Goal: Task Accomplishment & Management: Use online tool/utility

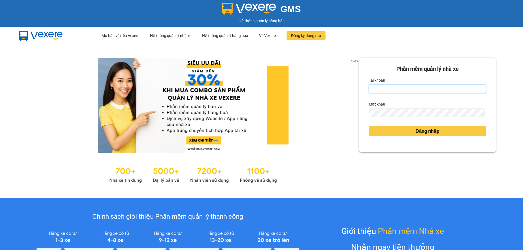
click at [386, 92] on input "Tài khoản" at bounding box center [427, 89] width 117 height 9
type input "khai.beha"
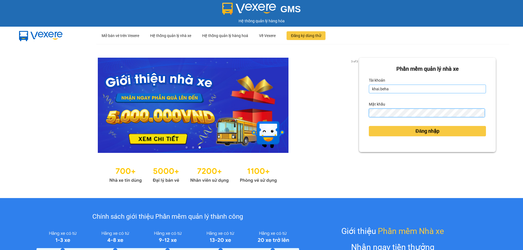
click at [369, 126] on button "Đăng nhập" at bounding box center [427, 131] width 117 height 10
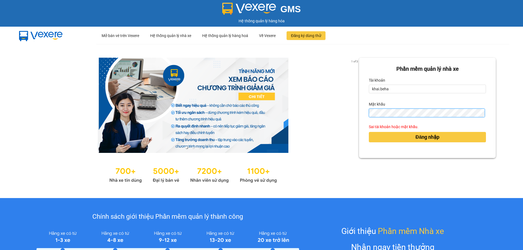
click at [330, 126] on div "1 of 3 Phần mềm quản lý nhà xe Tài khoản khai.beha Mật khẩu Sai tài khoản hoặc …" at bounding box center [261, 121] width 523 height 154
click at [369, 132] on button "Đăng nhập" at bounding box center [427, 137] width 117 height 10
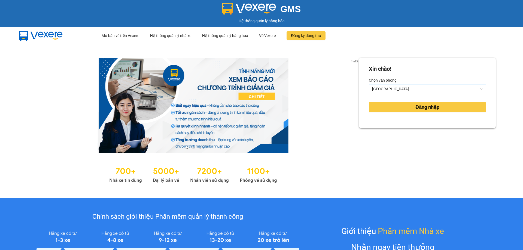
click at [389, 91] on span "[GEOGRAPHIC_DATA]" at bounding box center [427, 89] width 111 height 8
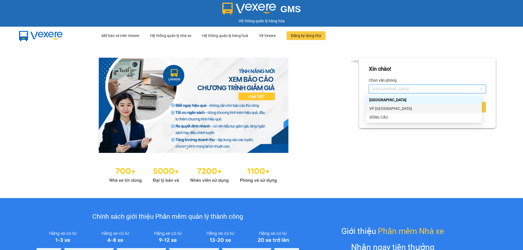
click at [386, 109] on div "VP [GEOGRAPHIC_DATA]" at bounding box center [423, 109] width 109 height 6
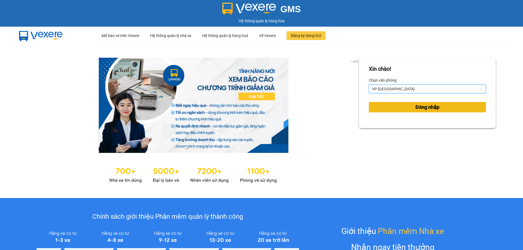
click at [393, 108] on button "Đăng nhập" at bounding box center [427, 107] width 117 height 10
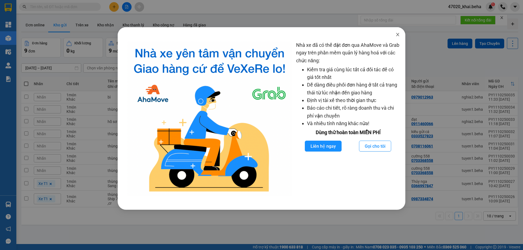
click at [396, 38] on span "Close" at bounding box center [397, 34] width 15 height 15
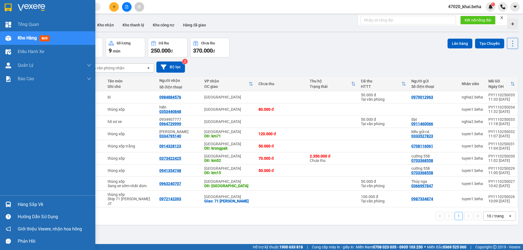
click at [6, 39] on img at bounding box center [8, 38] width 6 height 6
click at [8, 9] on img at bounding box center [8, 8] width 7 height 8
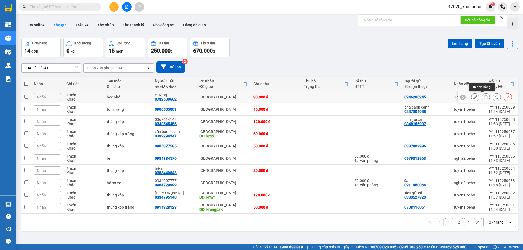
click at [484, 98] on icon at bounding box center [486, 97] width 4 height 4
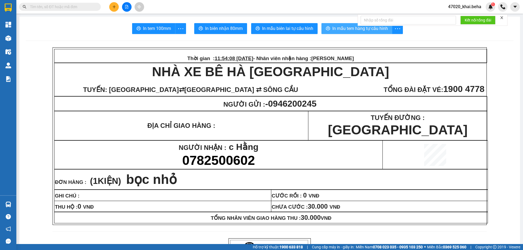
click at [341, 30] on span "In mẫu tem hàng tự cấu hình" at bounding box center [360, 28] width 56 height 7
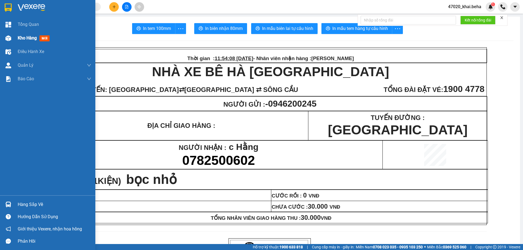
click at [15, 40] on div "Kho hàng mới" at bounding box center [47, 38] width 95 height 14
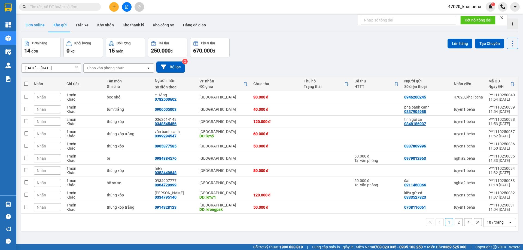
click at [40, 28] on button "Đơn online" at bounding box center [35, 25] width 28 height 13
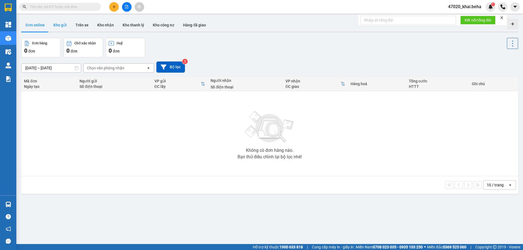
click at [56, 27] on button "Kho gửi" at bounding box center [60, 25] width 22 height 13
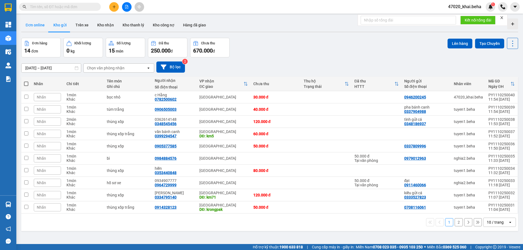
click at [39, 27] on button "Đơn online" at bounding box center [35, 25] width 28 height 13
type input "[DATE] – [DATE]"
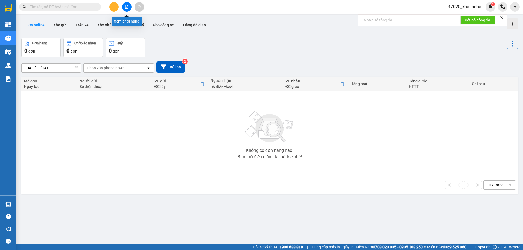
click at [125, 9] on button at bounding box center [127, 7] width 10 height 10
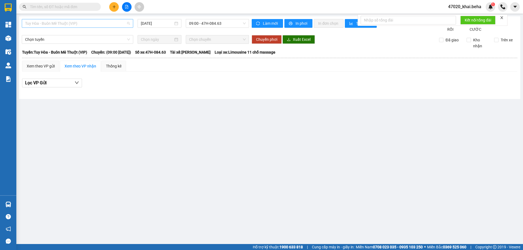
click at [96, 25] on span "Tuy Hòa - Buôn Mê Thuột (VIP)" at bounding box center [77, 23] width 105 height 8
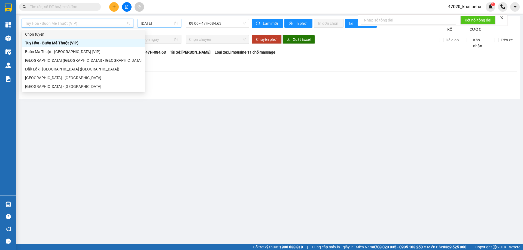
click at [154, 25] on input "[DATE]" at bounding box center [157, 23] width 32 height 6
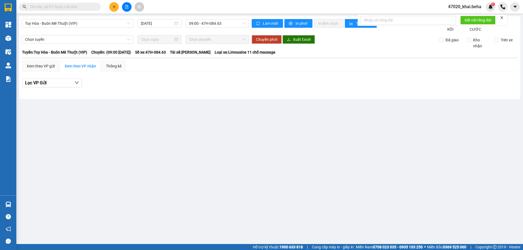
click at [226, 32] on div "Tuy Hòa - Buôn Mê Thuột (VIP) [DATE] 09:00 - 47H-084.63" at bounding box center [135, 25] width 227 height 13
click at [165, 24] on input "[DATE]" at bounding box center [157, 23] width 32 height 6
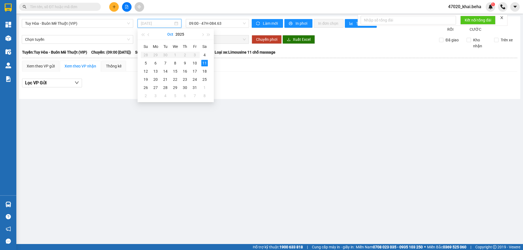
type input "[DATE]"
click at [119, 32] on div "Tuy Hòa - Buôn Mê Thuột (VIP) [DATE] 09:00 - 47H-084.63" at bounding box center [135, 25] width 227 height 13
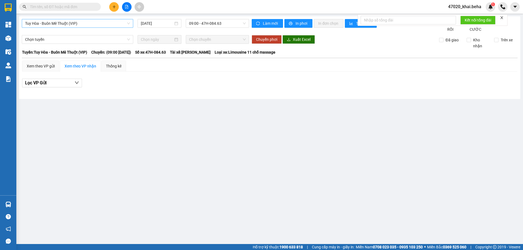
click at [84, 23] on span "Tuy Hòa - Buôn Mê Thuột (VIP)" at bounding box center [77, 23] width 105 height 8
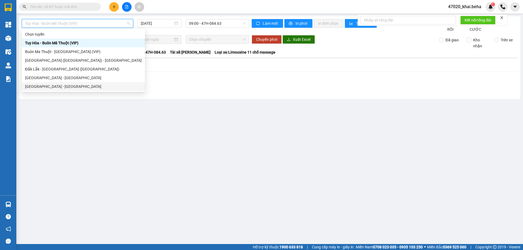
click at [47, 84] on div "[GEOGRAPHIC_DATA] - [GEOGRAPHIC_DATA]" at bounding box center [83, 87] width 117 height 6
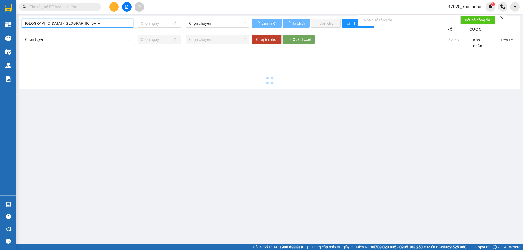
type input "[DATE]"
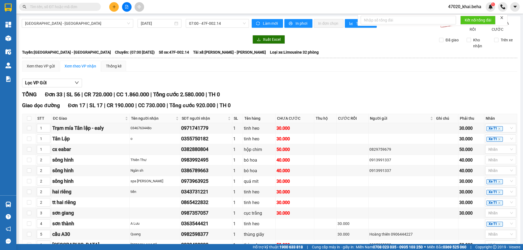
click at [178, 32] on div "[GEOGRAPHIC_DATA] - [GEOGRAPHIC_DATA] [DATE] 07:00 - 47F-002.14" at bounding box center [135, 25] width 227 height 13
click at [298, 24] on span "In phơi" at bounding box center [301, 23] width 13 height 6
checkbox input "true"
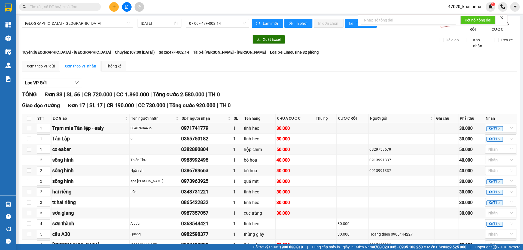
checkbox input "true"
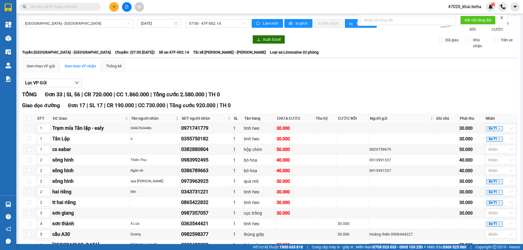
checkbox input "true"
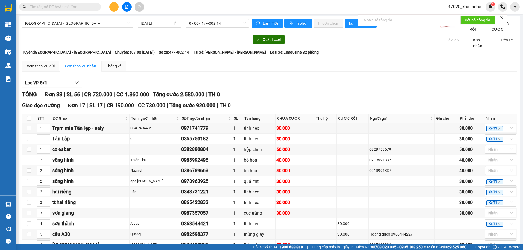
checkbox input "true"
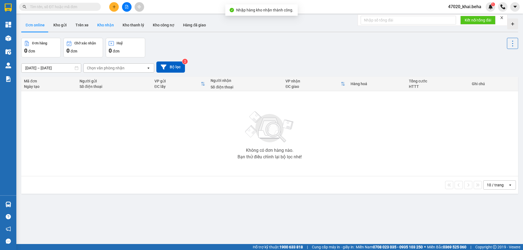
click at [112, 27] on button "Kho nhận" at bounding box center [105, 25] width 25 height 13
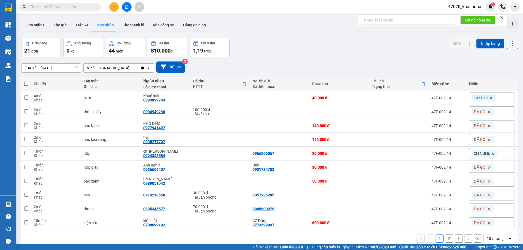
click at [127, 7] on icon "file-add" at bounding box center [127, 7] width 4 height 4
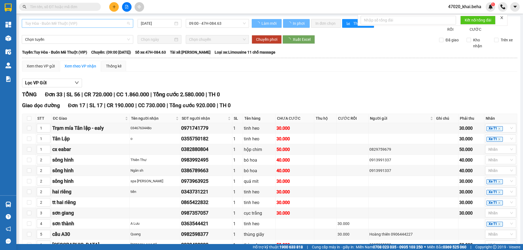
click at [92, 23] on span "Tuy Hòa - Buôn Mê Thuột (VIP)" at bounding box center [77, 23] width 105 height 8
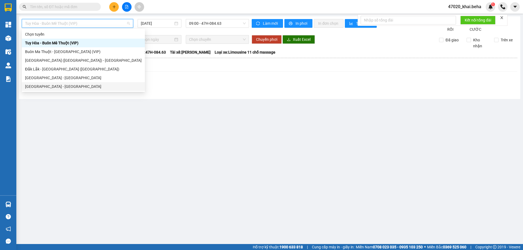
click at [46, 83] on div "[GEOGRAPHIC_DATA] - [GEOGRAPHIC_DATA]" at bounding box center [83, 86] width 123 height 9
type input "[DATE]"
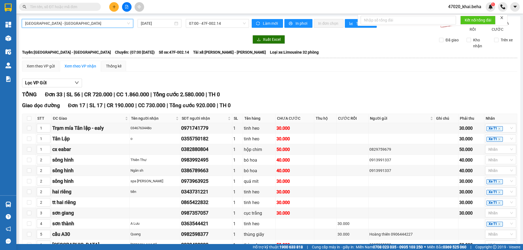
drag, startPoint x: 120, startPoint y: 224, endPoint x: 125, endPoint y: 222, distance: 5.5
drag, startPoint x: 238, startPoint y: 125, endPoint x: 204, endPoint y: 122, distance: 34.1
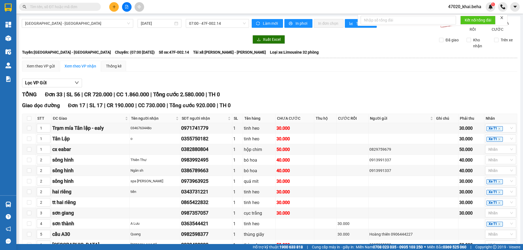
drag, startPoint x: 181, startPoint y: 148, endPoint x: 158, endPoint y: 148, distance: 22.9
drag, startPoint x: 177, startPoint y: 125, endPoint x: 172, endPoint y: 115, distance: 11.1
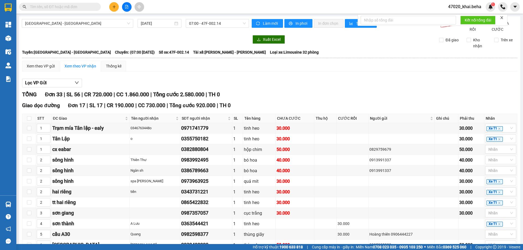
drag, startPoint x: 181, startPoint y: 114, endPoint x: 117, endPoint y: 123, distance: 64.6
drag, startPoint x: 183, startPoint y: 124, endPoint x: 171, endPoint y: 117, distance: 14.0
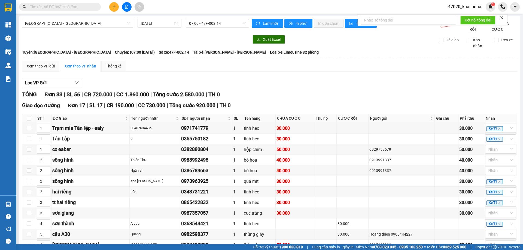
click at [50, 6] on input "text" at bounding box center [62, 7] width 64 height 6
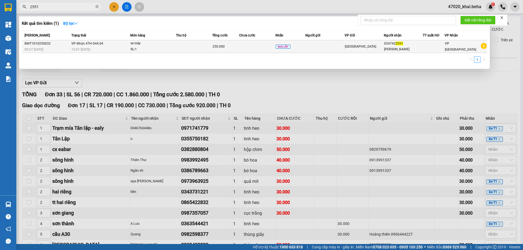
type input "2551"
click at [169, 48] on div "SL: 1" at bounding box center [150, 50] width 41 height 6
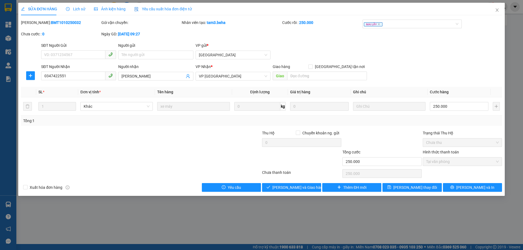
click at [114, 8] on span "Ảnh kiện hàng" at bounding box center [110, 9] width 32 height 4
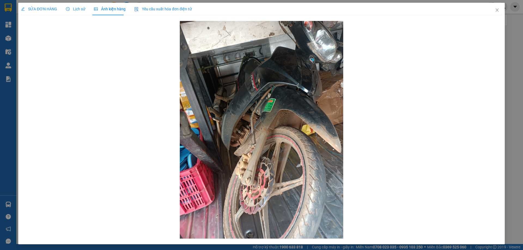
click at [41, 10] on span "SỬA ĐƠN HÀNG" at bounding box center [39, 9] width 36 height 4
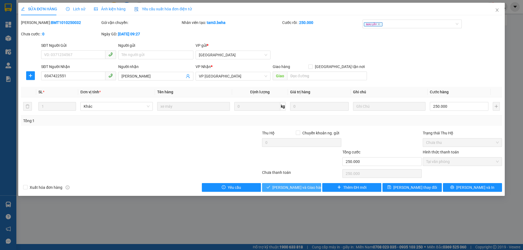
click at [297, 186] on span "[PERSON_NAME] và Giao hàng" at bounding box center [298, 188] width 52 height 6
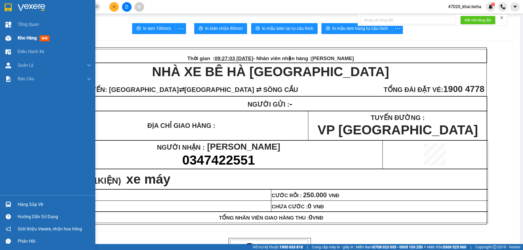
click at [11, 38] on div at bounding box center [9, 38] width 10 height 10
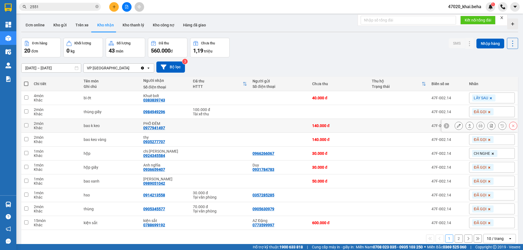
click at [195, 127] on td at bounding box center [220, 126] width 60 height 14
checkbox input "true"
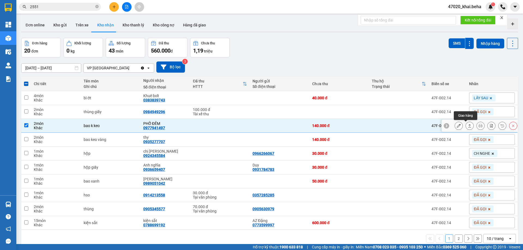
click at [467, 127] on icon at bounding box center [469, 126] width 4 height 4
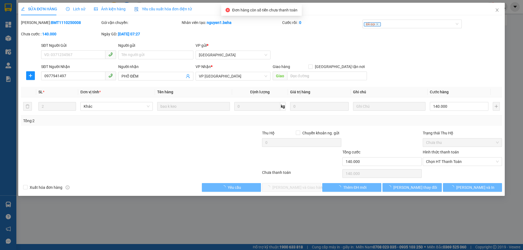
type input "0977941497"
type input "PHỐ ĐÊM"
type input "140.000"
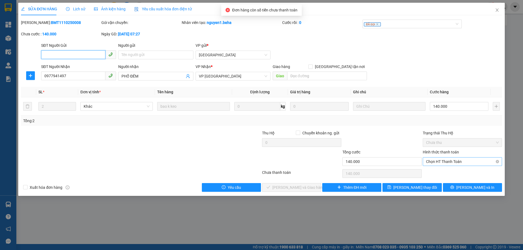
click at [443, 160] on span "Chọn HT Thanh Toán" at bounding box center [462, 162] width 73 height 8
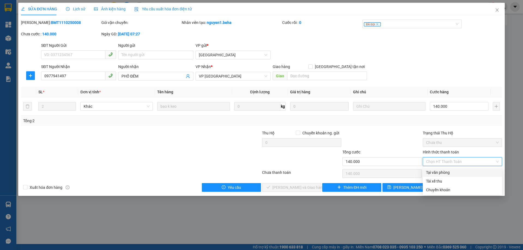
click at [437, 175] on div "Tại văn phòng" at bounding box center [462, 173] width 73 height 6
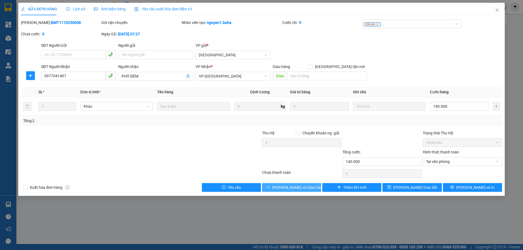
click at [292, 189] on span "[PERSON_NAME] và Giao hàng" at bounding box center [298, 188] width 52 height 6
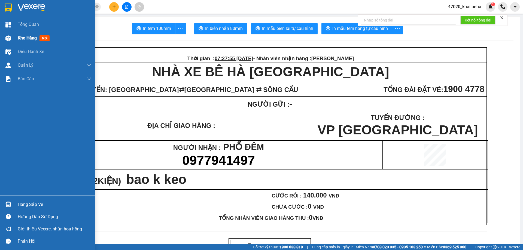
click at [11, 43] on div "Kho hàng mới" at bounding box center [47, 38] width 95 height 14
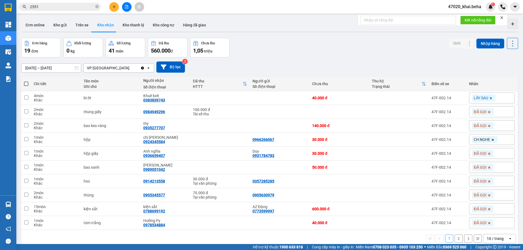
click at [494, 236] on div "10 / trang" at bounding box center [494, 238] width 17 height 5
click at [492, 224] on span "100 / trang" at bounding box center [493, 226] width 20 height 5
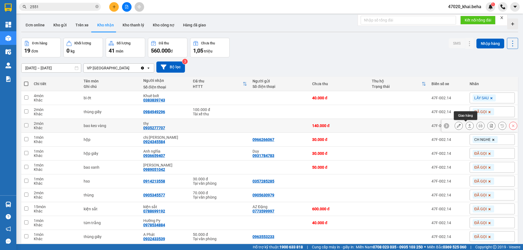
click at [467, 124] on icon at bounding box center [469, 126] width 4 height 4
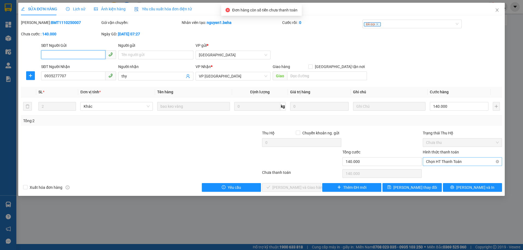
drag, startPoint x: 436, startPoint y: 160, endPoint x: 444, endPoint y: 166, distance: 10.2
click at [436, 160] on span "Chọn HT Thanh Toán" at bounding box center [462, 162] width 73 height 8
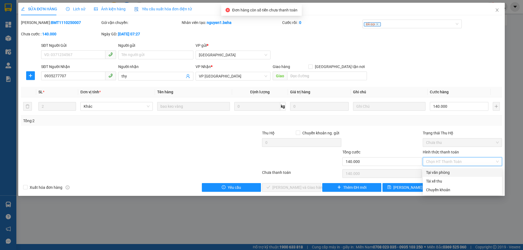
click at [442, 175] on div "Tại văn phòng" at bounding box center [462, 173] width 73 height 6
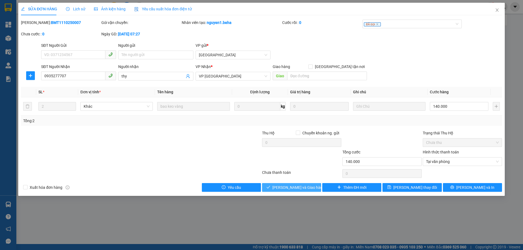
click at [288, 188] on span "[PERSON_NAME] và Giao hàng" at bounding box center [298, 188] width 52 height 6
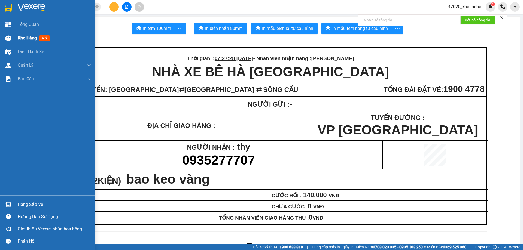
click at [13, 42] on div at bounding box center [9, 38] width 10 height 10
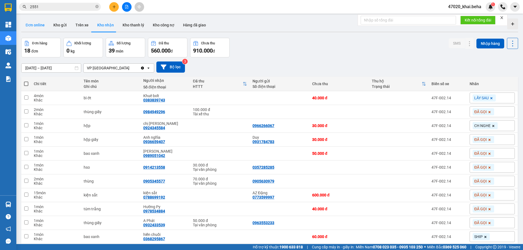
click at [33, 25] on button "Đơn online" at bounding box center [35, 25] width 28 height 13
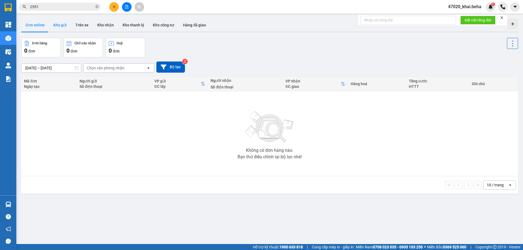
click at [58, 24] on button "Kho gửi" at bounding box center [60, 25] width 22 height 13
type input "[DATE] – [DATE]"
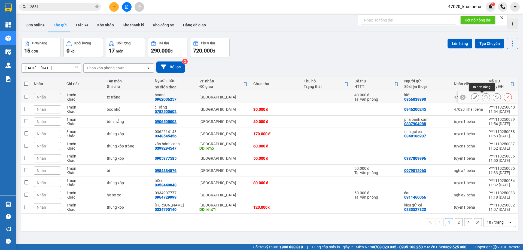
click at [484, 96] on icon at bounding box center [486, 97] width 4 height 4
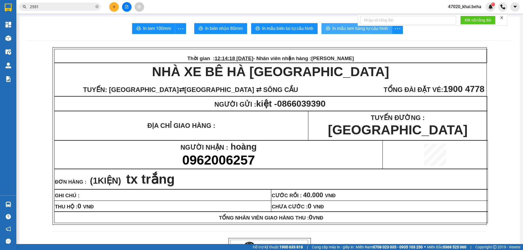
click at [341, 31] on span "In mẫu tem hàng tự cấu hình" at bounding box center [360, 28] width 56 height 7
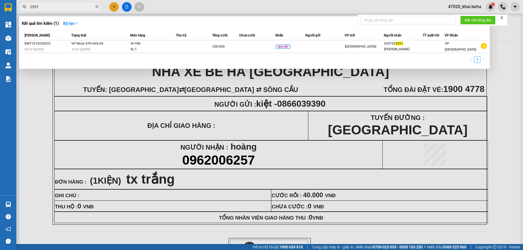
click at [51, 10] on input "2551" at bounding box center [62, 7] width 64 height 6
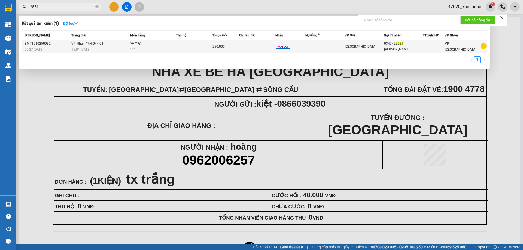
click at [178, 47] on td at bounding box center [194, 46] width 36 height 13
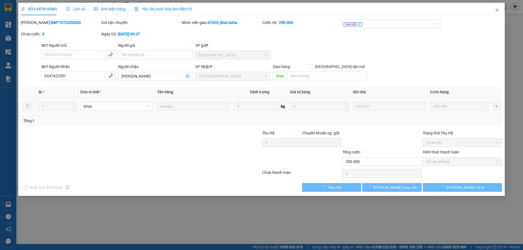
type input "0347422551"
type input "[PERSON_NAME]"
type input "250.000"
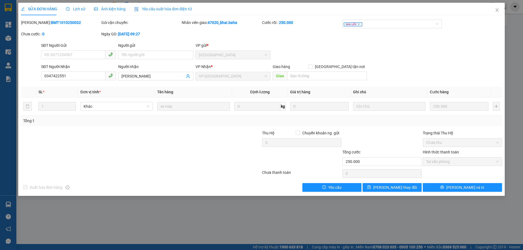
click at [106, 7] on span "Ảnh kiện hàng" at bounding box center [110, 9] width 32 height 4
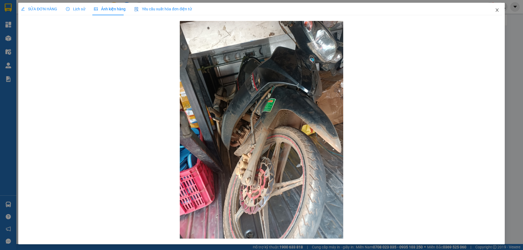
click at [495, 10] on icon "close" at bounding box center [496, 9] width 3 height 3
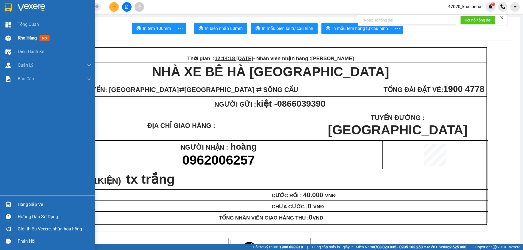
click at [11, 38] on img at bounding box center [8, 38] width 6 height 6
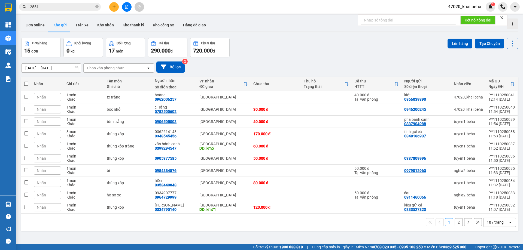
click at [491, 225] on div "10 / trang" at bounding box center [495, 222] width 25 height 9
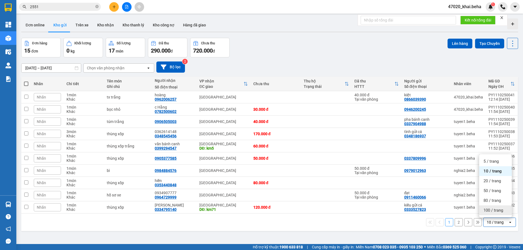
click at [490, 212] on span "100 / trang" at bounding box center [493, 210] width 20 height 5
